Goal: Transaction & Acquisition: Purchase product/service

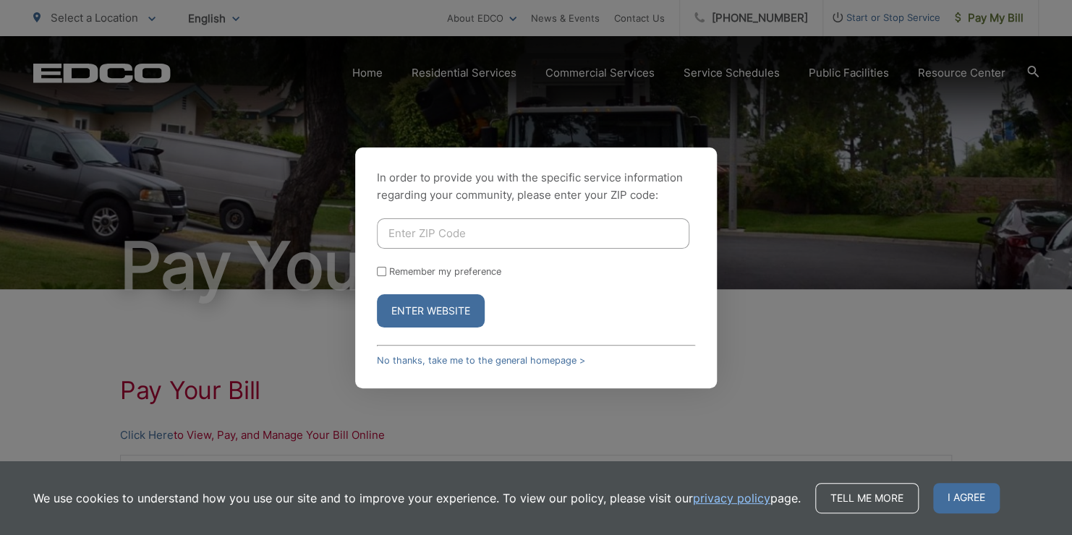
click at [440, 221] on input "Enter ZIP Code" at bounding box center [533, 233] width 312 height 30
type input "92104"
click at [433, 314] on button "Enter Website" at bounding box center [431, 310] width 108 height 33
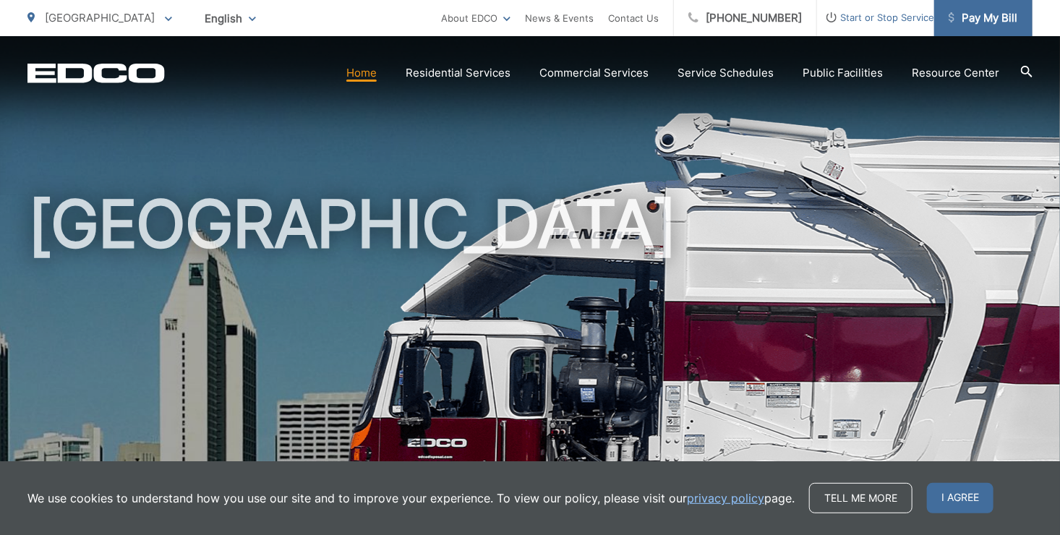
click at [954, 14] on icon at bounding box center [952, 17] width 6 height 10
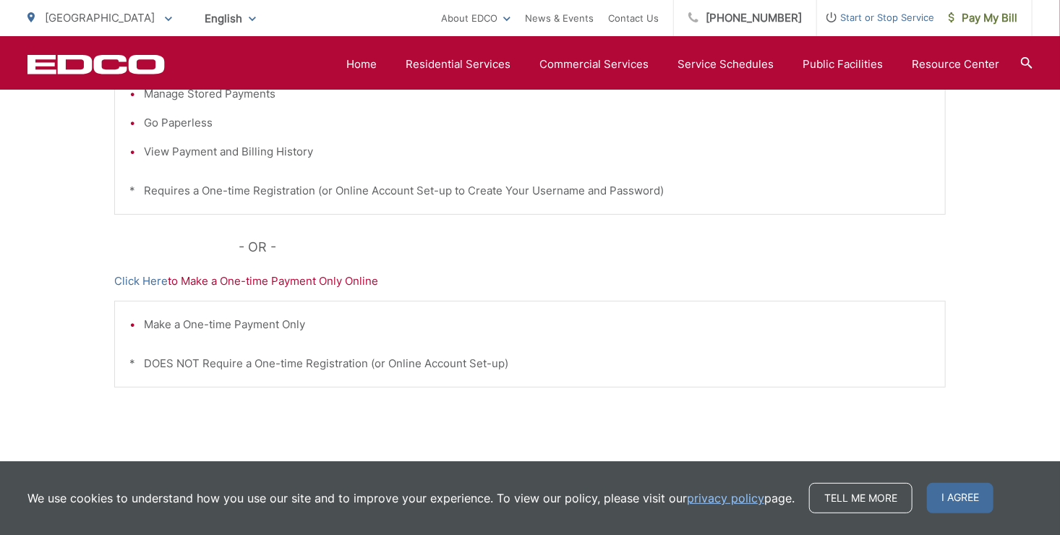
scroll to position [492, 0]
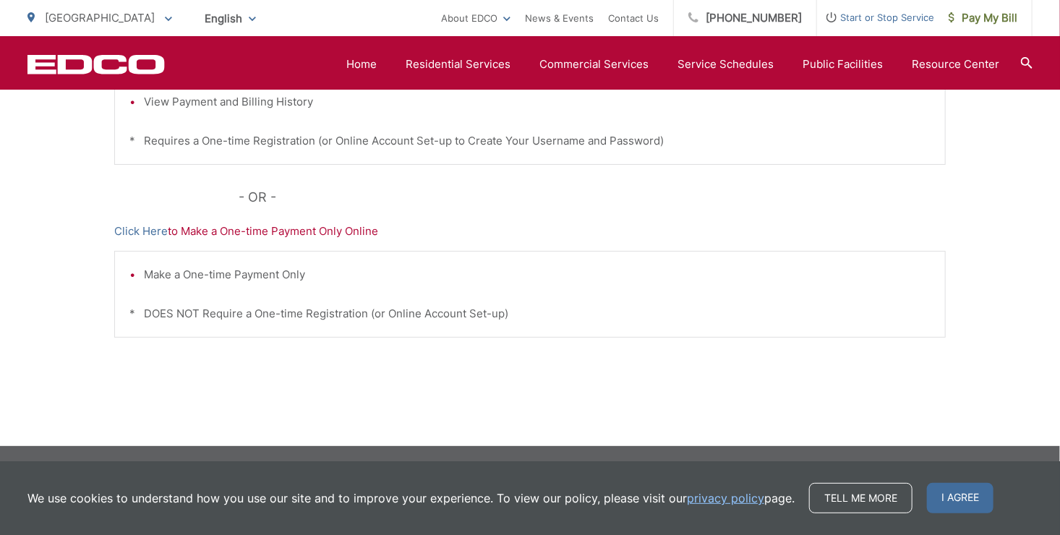
click at [106, 19] on p "[GEOGRAPHIC_DATA]" at bounding box center [99, 17] width 145 height 17
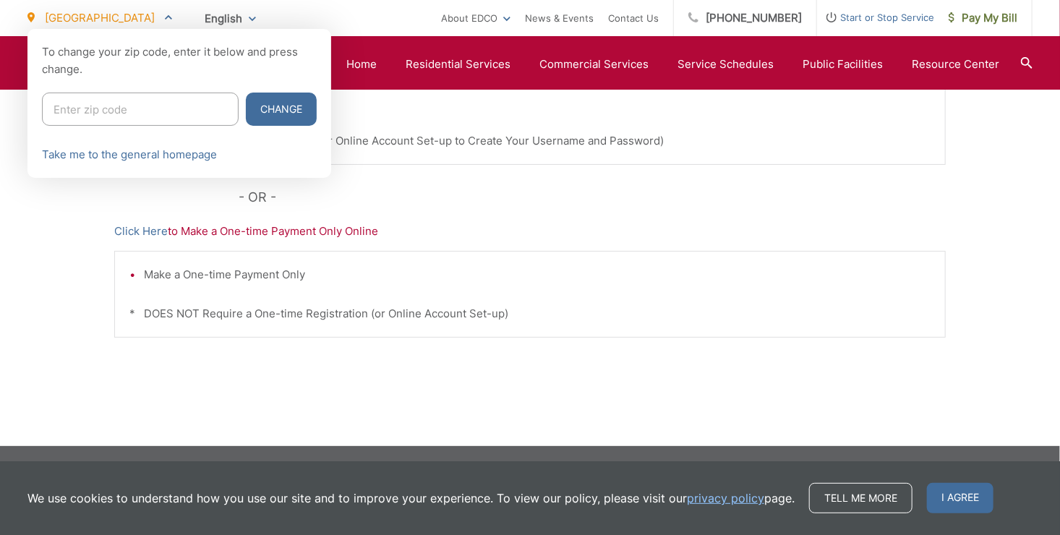
click at [93, 104] on input "Enter zip code" at bounding box center [140, 109] width 197 height 33
type input "95003"
click at [246, 119] on button "Change" at bounding box center [281, 109] width 71 height 33
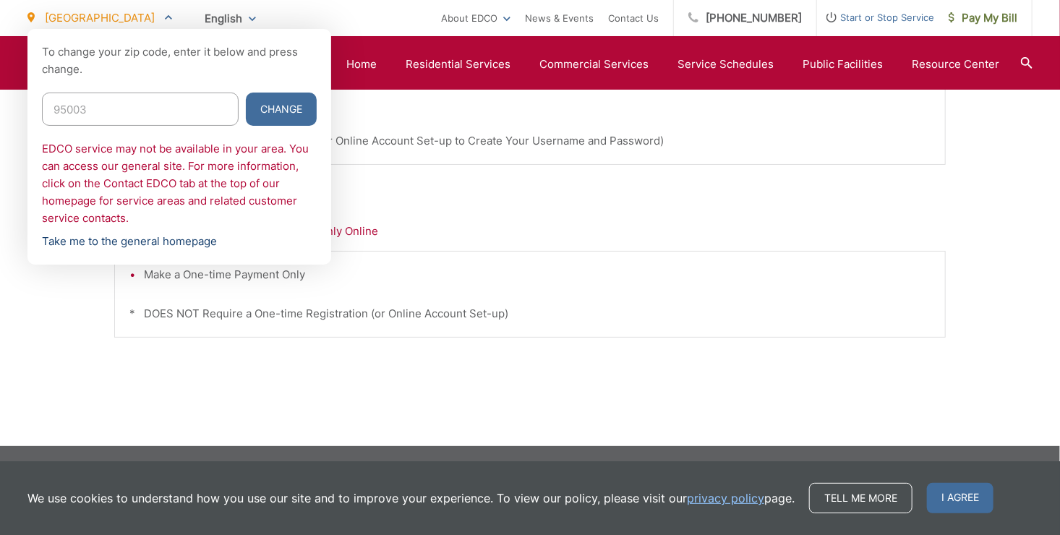
click at [153, 245] on link "Take me to the general homepage" at bounding box center [129, 241] width 175 height 17
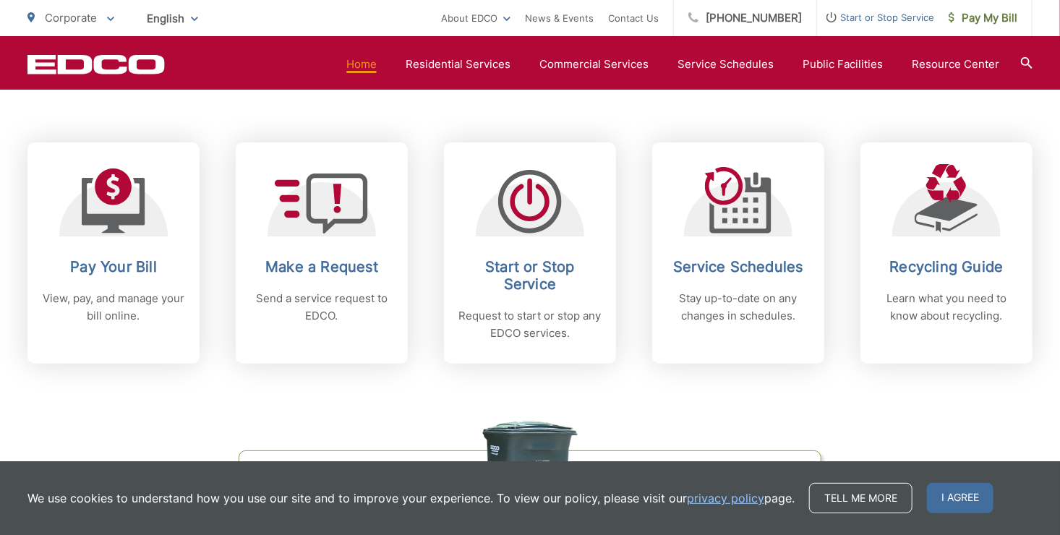
scroll to position [576, 0]
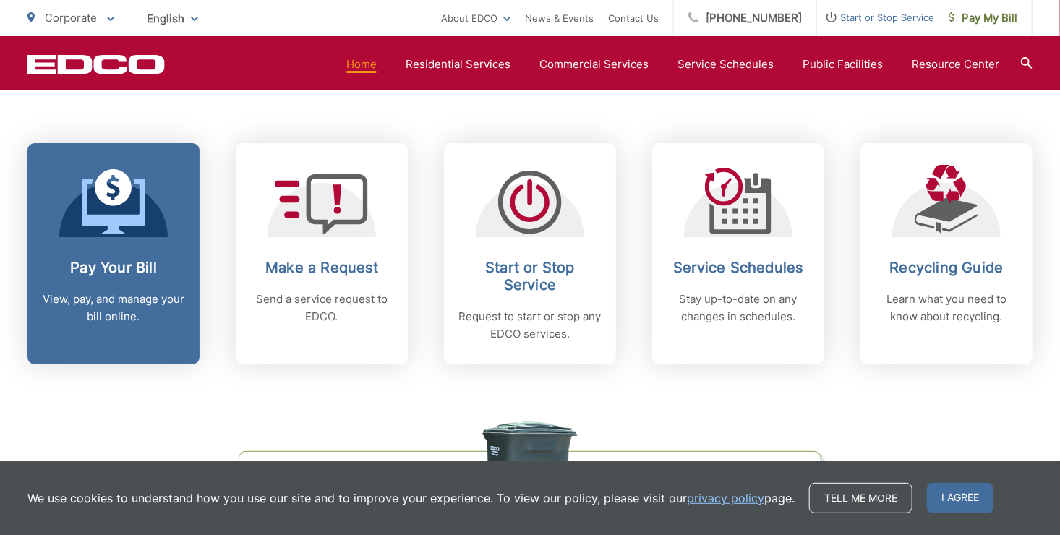
click at [147, 250] on link "Pay Your Bill View, pay, and manage your bill online." at bounding box center [113, 253] width 172 height 221
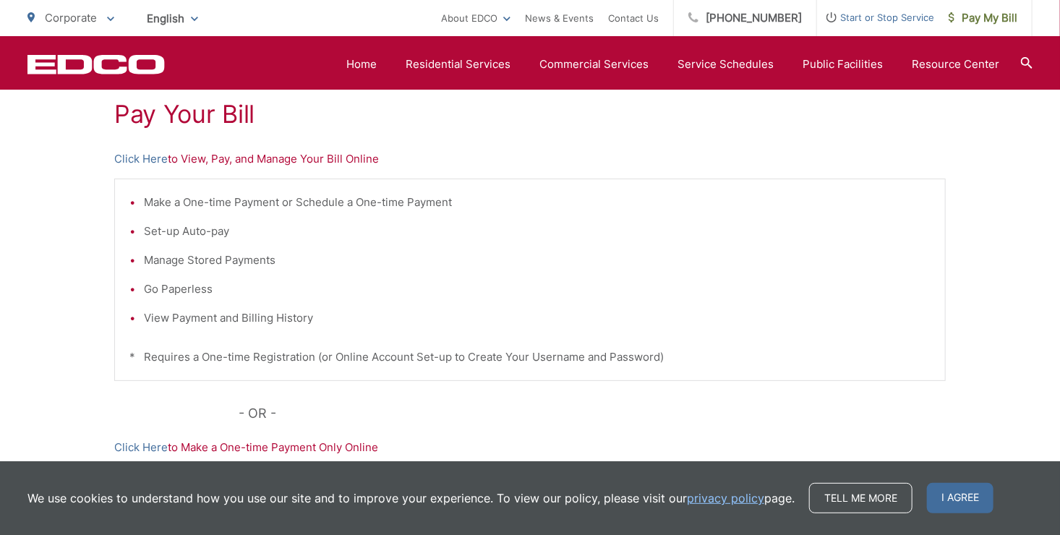
scroll to position [277, 0]
click at [206, 161] on p "Click Here to View, Pay, and Manage Your Bill Online" at bounding box center [530, 158] width 832 height 17
click at [193, 155] on p "Click Here to View, Pay, and Manage Your Bill Online" at bounding box center [530, 158] width 832 height 17
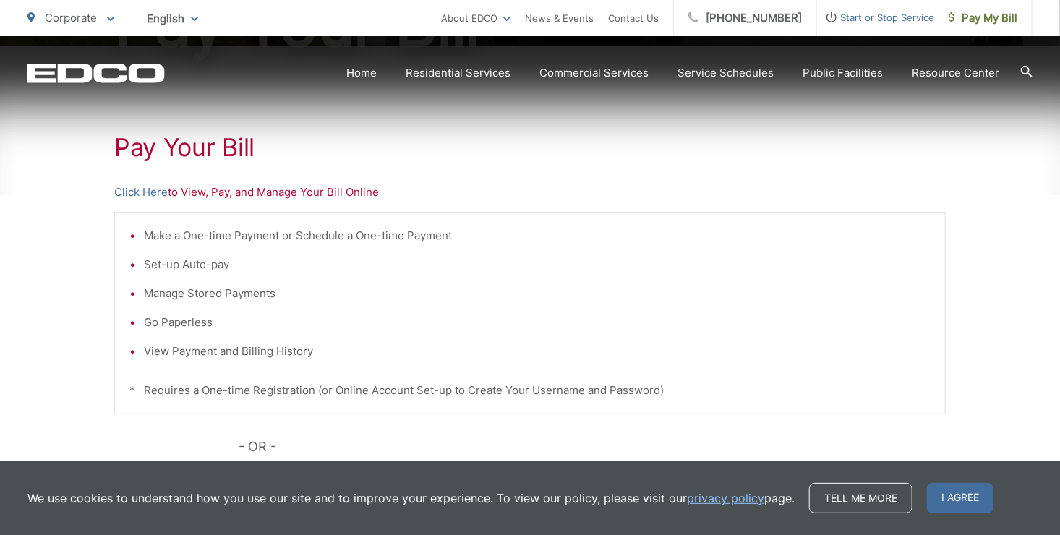
scroll to position [246, 0]
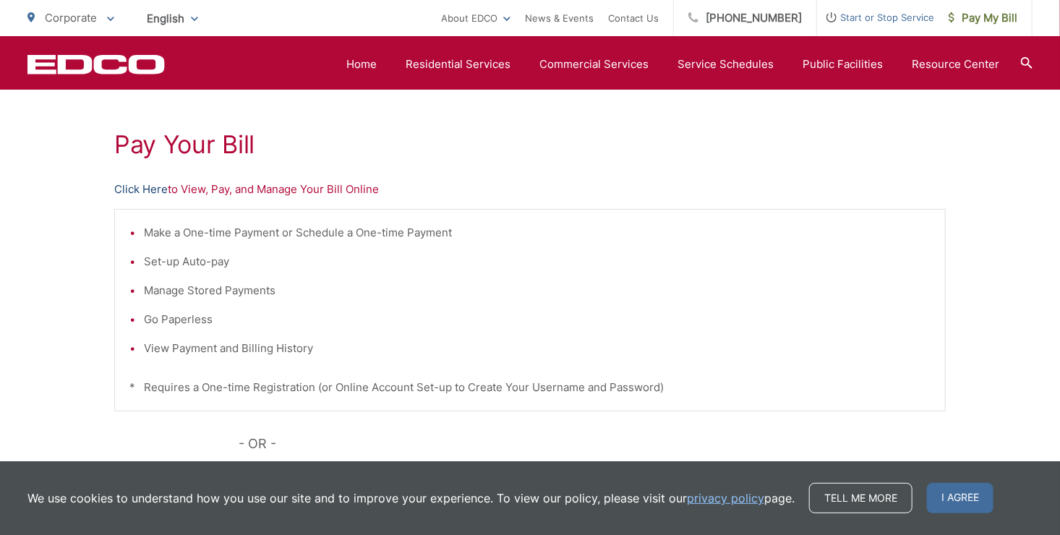
click at [154, 185] on link "Click Here" at bounding box center [141, 189] width 54 height 17
